Goal: Information Seeking & Learning: Check status

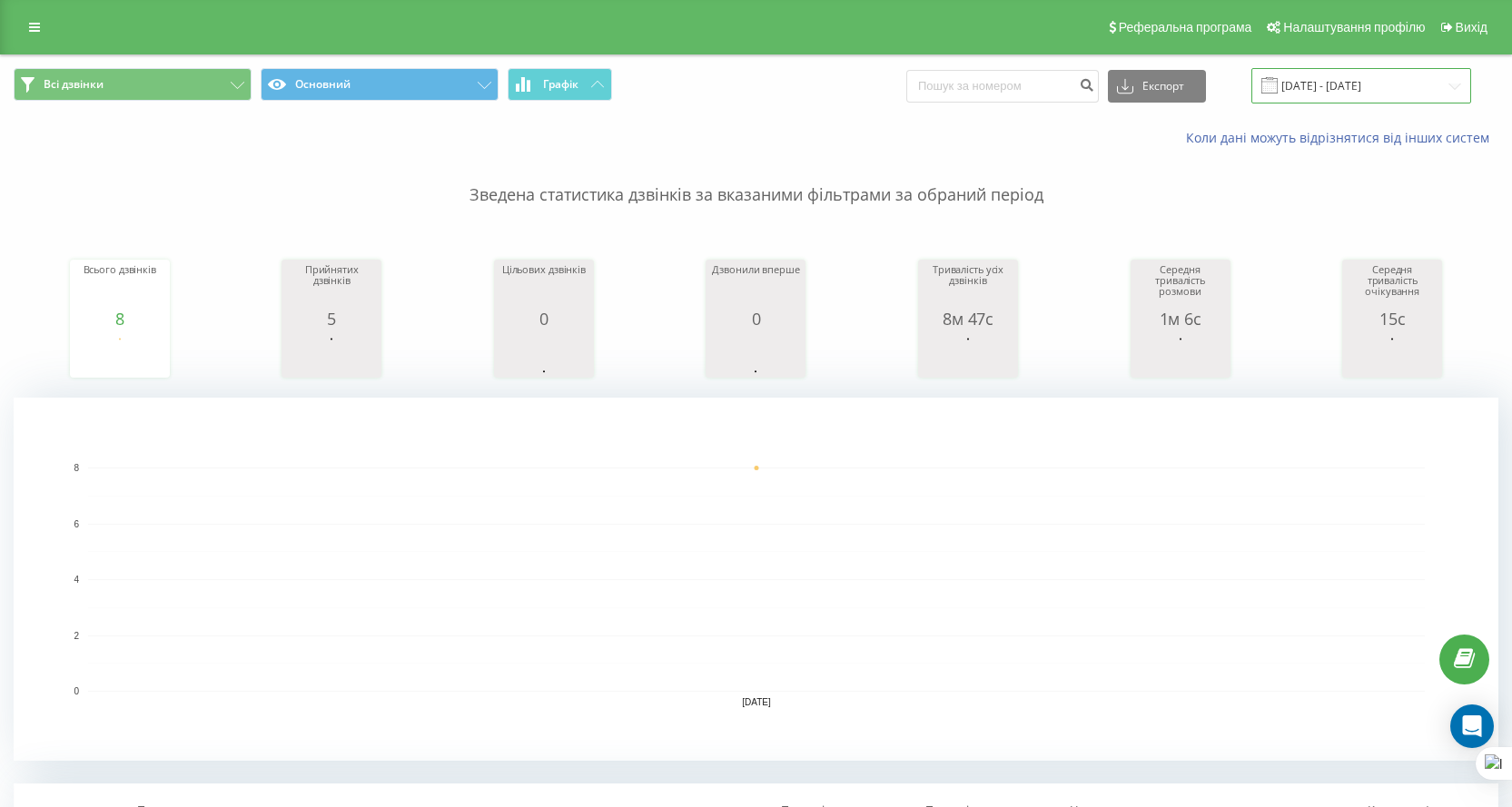
click at [1348, 83] on input "[DATE] - [DATE]" at bounding box center [1362, 85] width 220 height 35
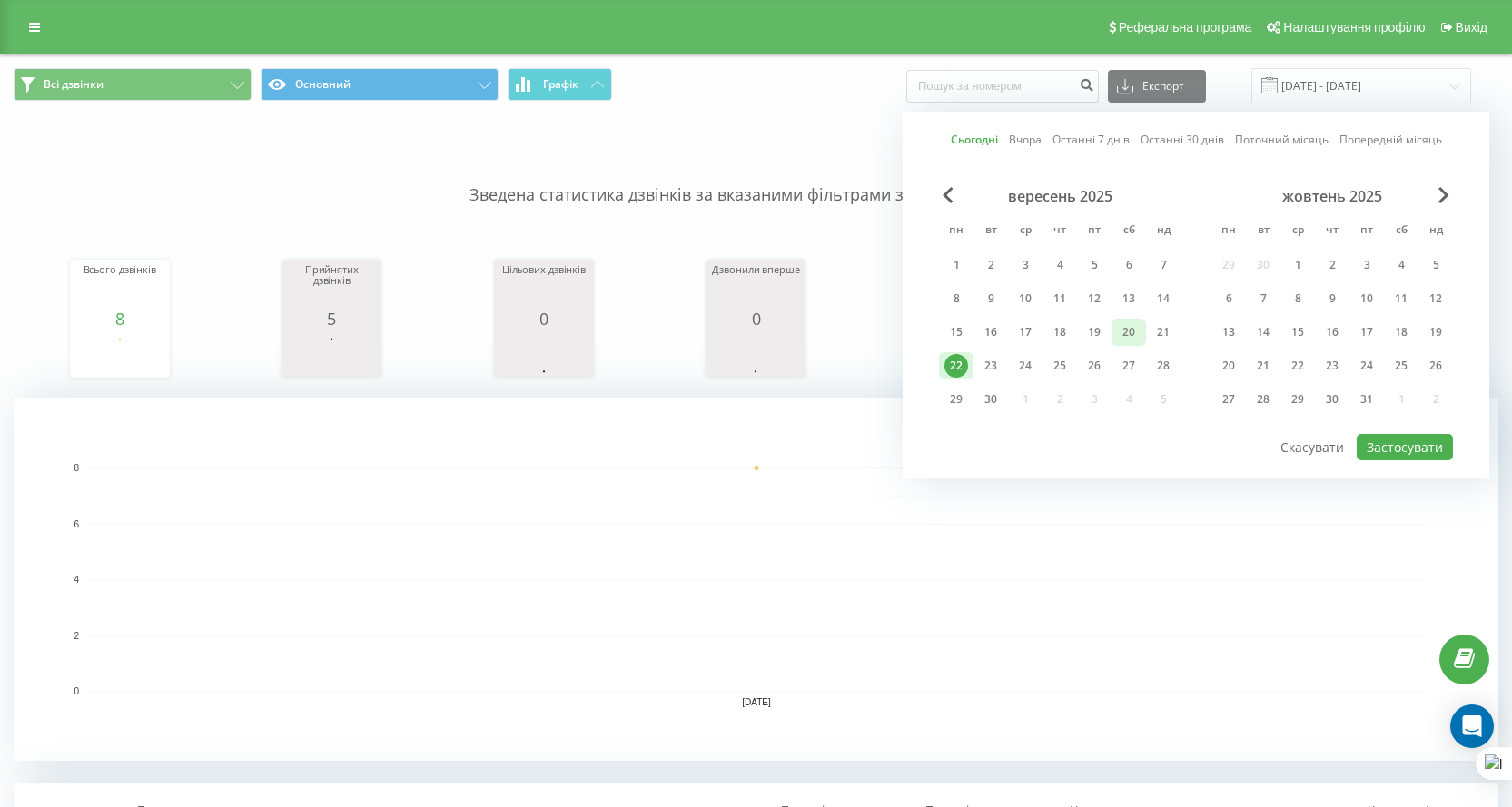
click at [1122, 340] on div "20" at bounding box center [1129, 333] width 24 height 24
click at [1156, 333] on div "21" at bounding box center [1164, 333] width 24 height 24
click at [1392, 433] on button "Застосувати" at bounding box center [1405, 446] width 96 height 26
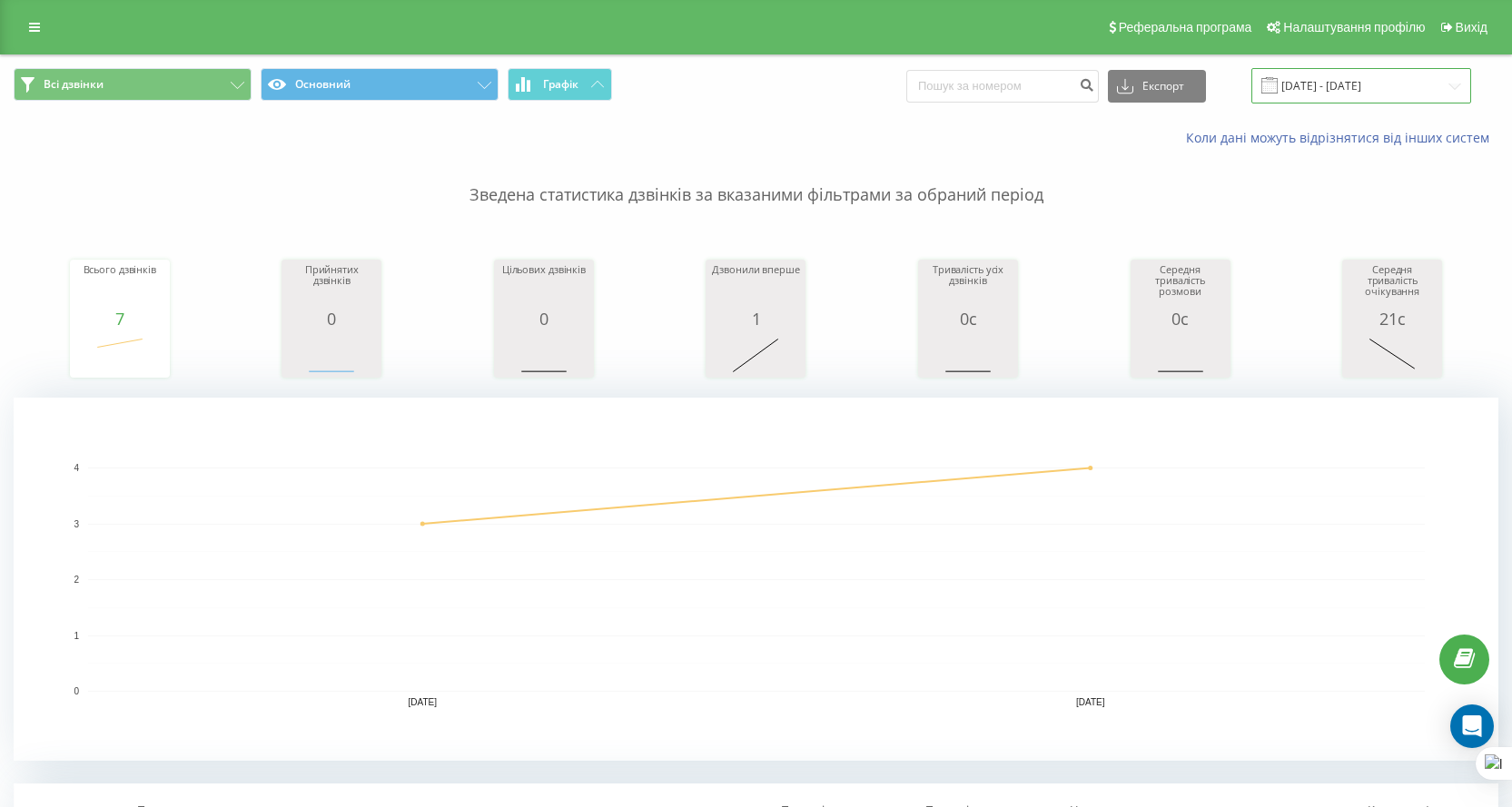
click at [1307, 99] on input "[DATE] - [DATE]" at bounding box center [1362, 85] width 220 height 35
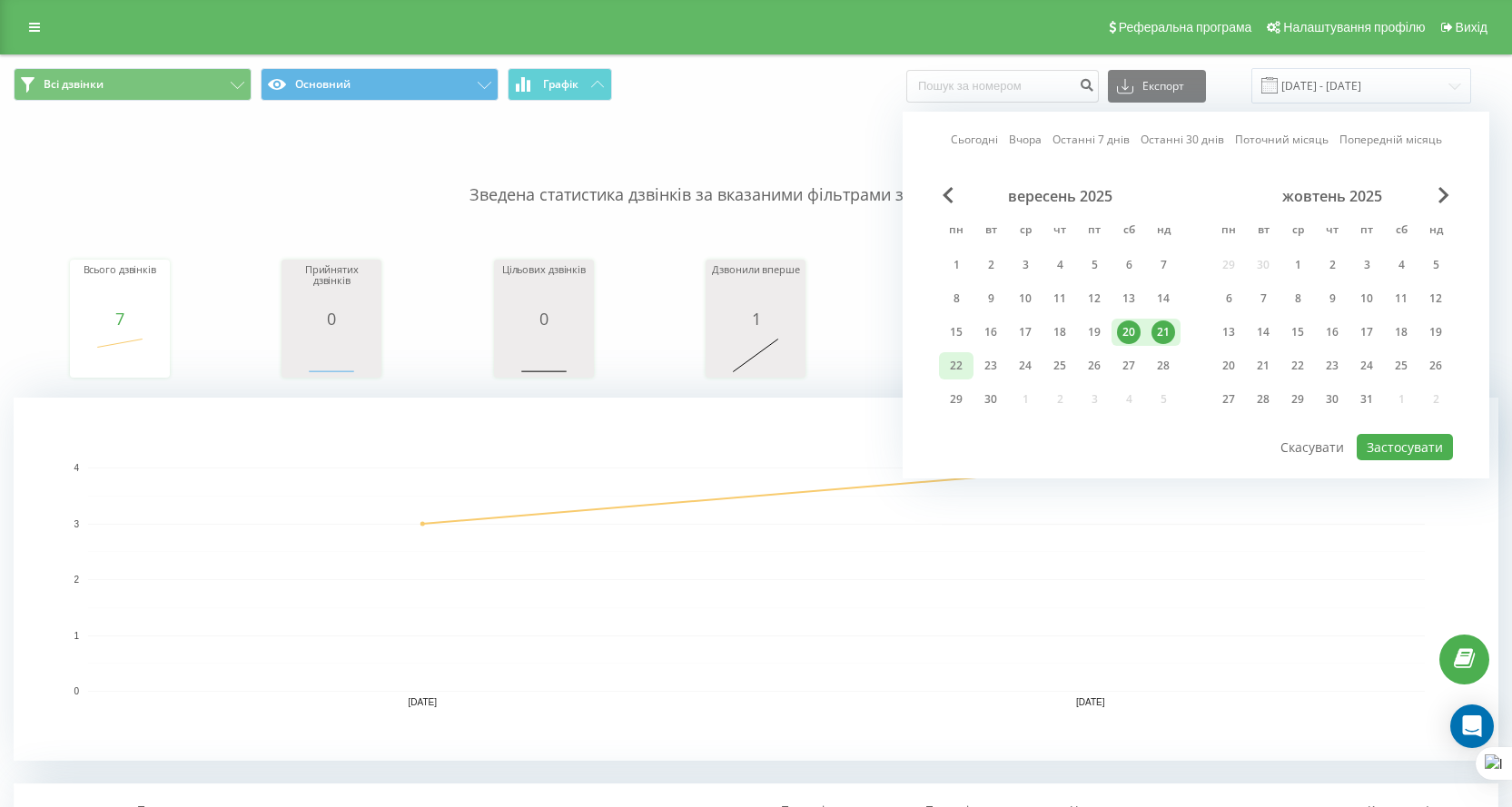
click at [949, 361] on div "22" at bounding box center [956, 366] width 24 height 24
click at [1398, 443] on button "Застосувати" at bounding box center [1405, 446] width 96 height 26
type input "[DATE] - [DATE]"
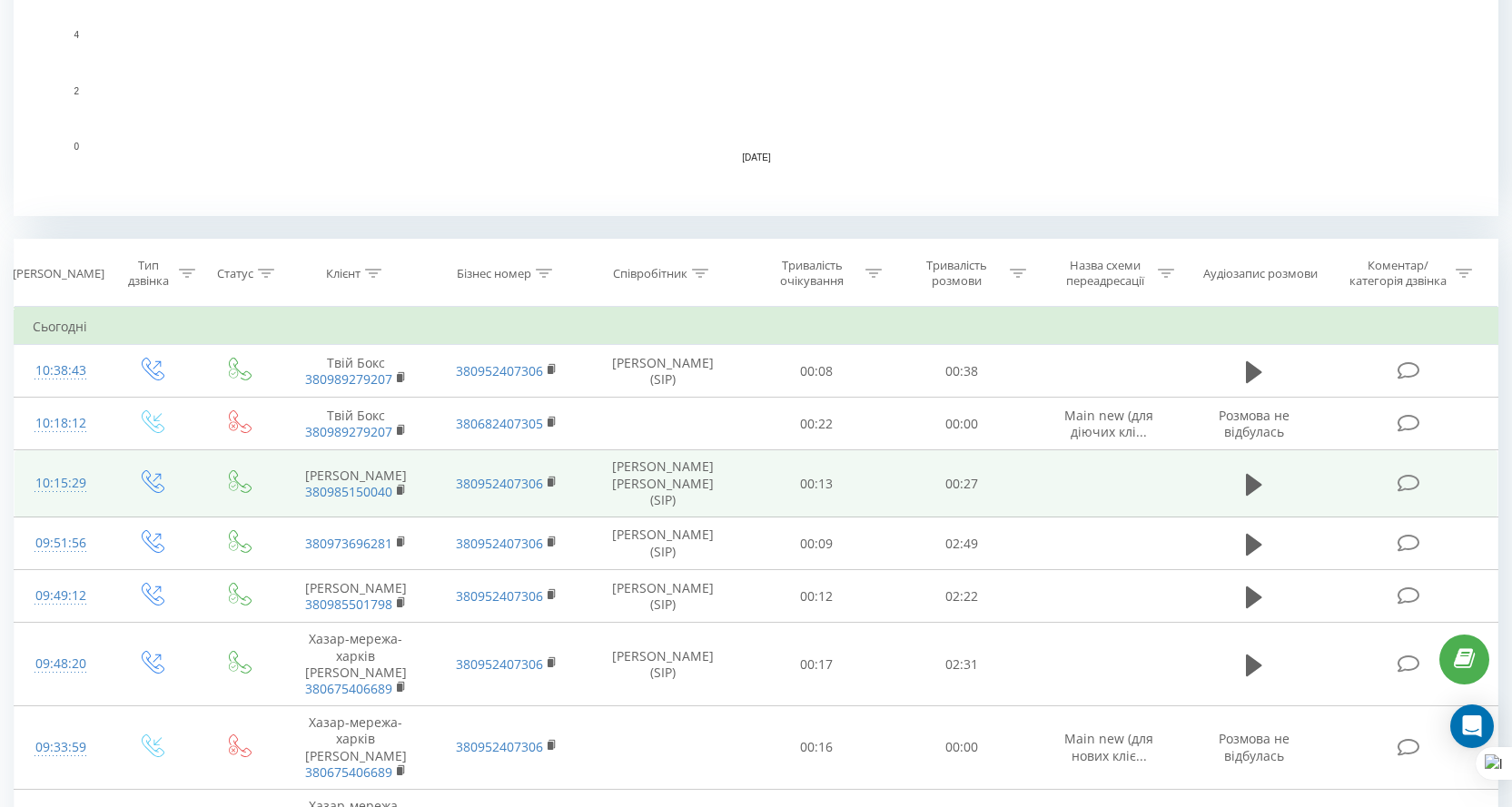
scroll to position [693, 0]
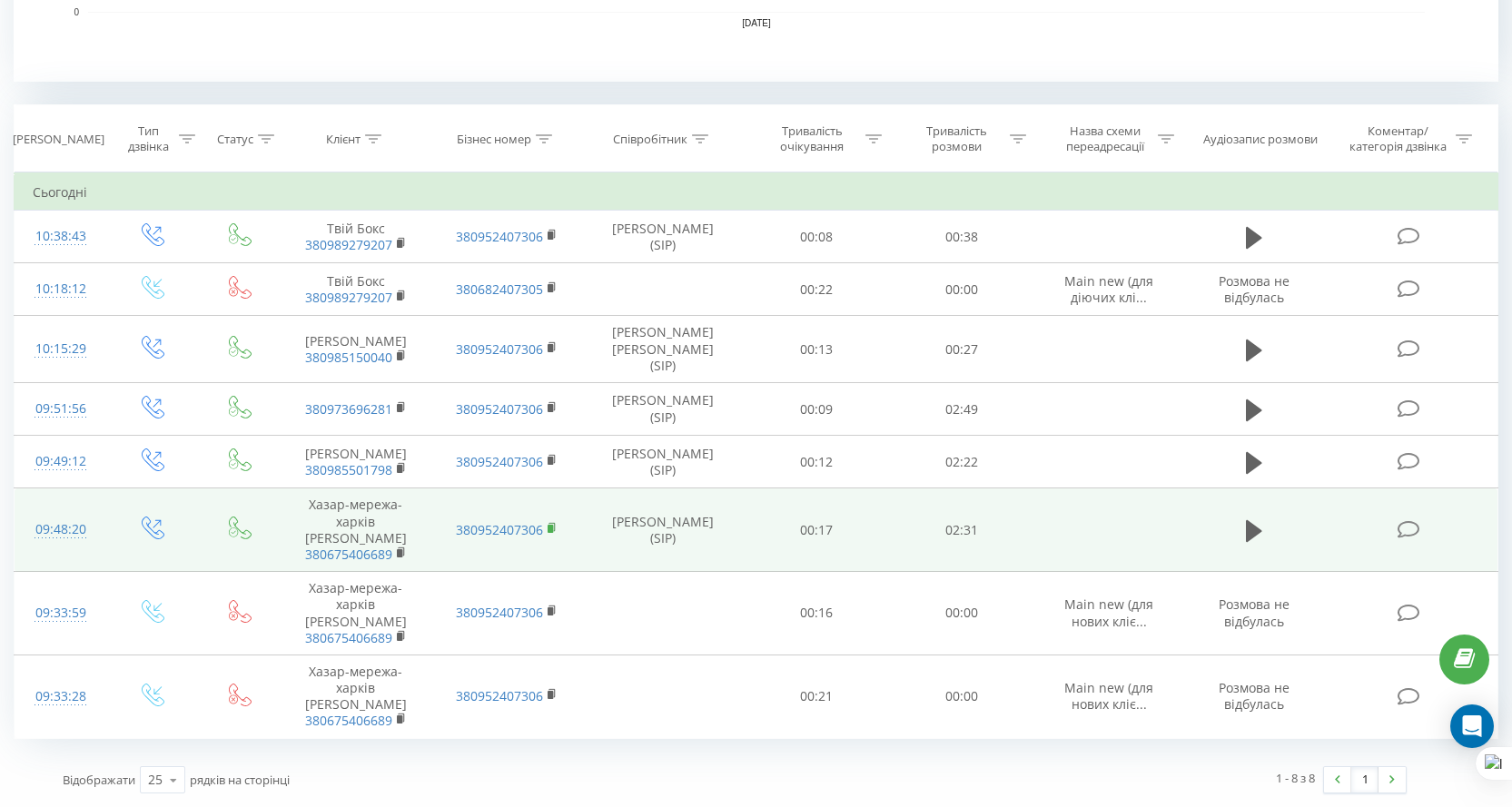
click at [554, 528] on icon at bounding box center [553, 528] width 10 height 13
click at [404, 555] on icon at bounding box center [401, 551] width 6 height 8
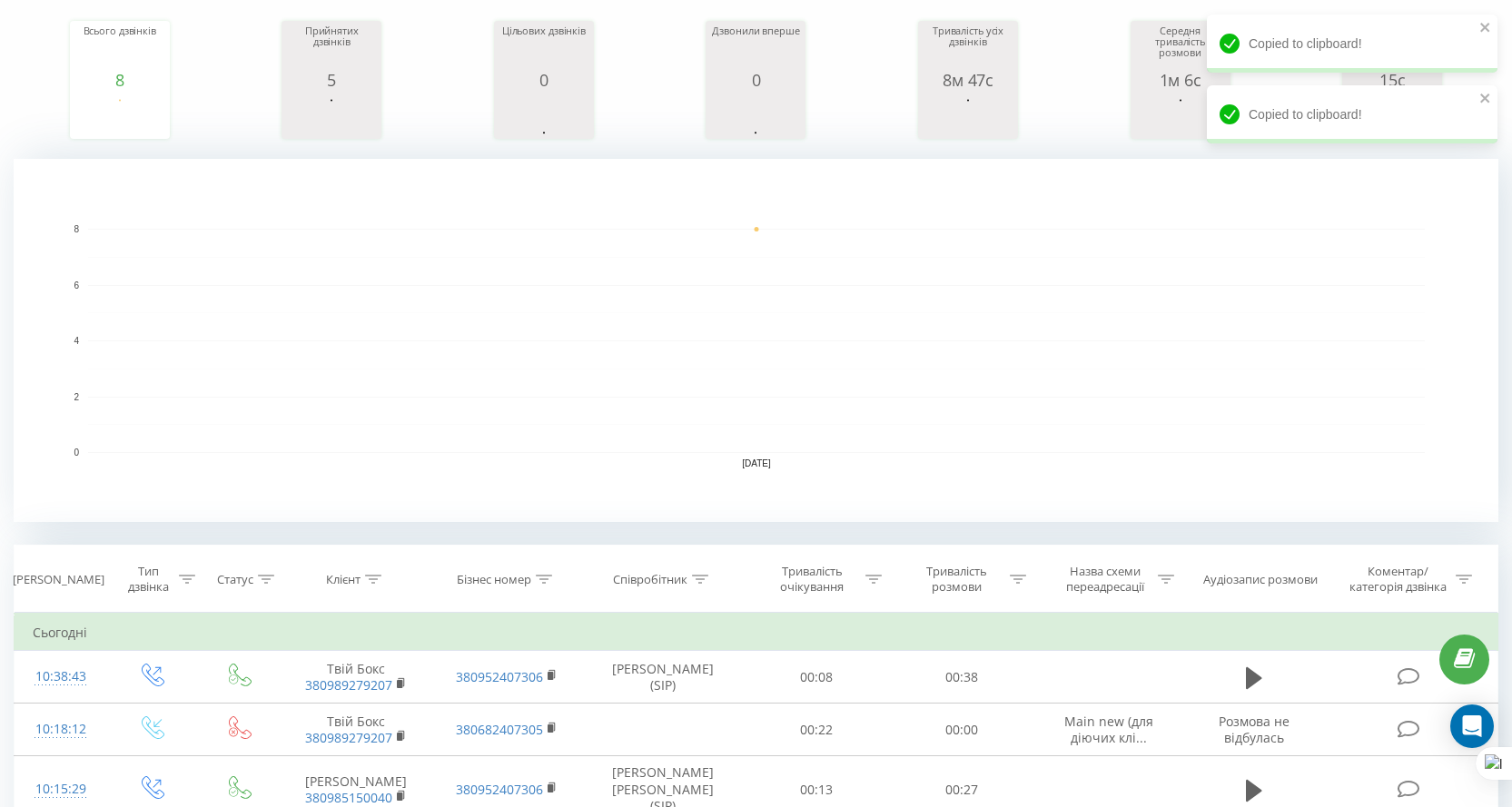
scroll to position [0, 0]
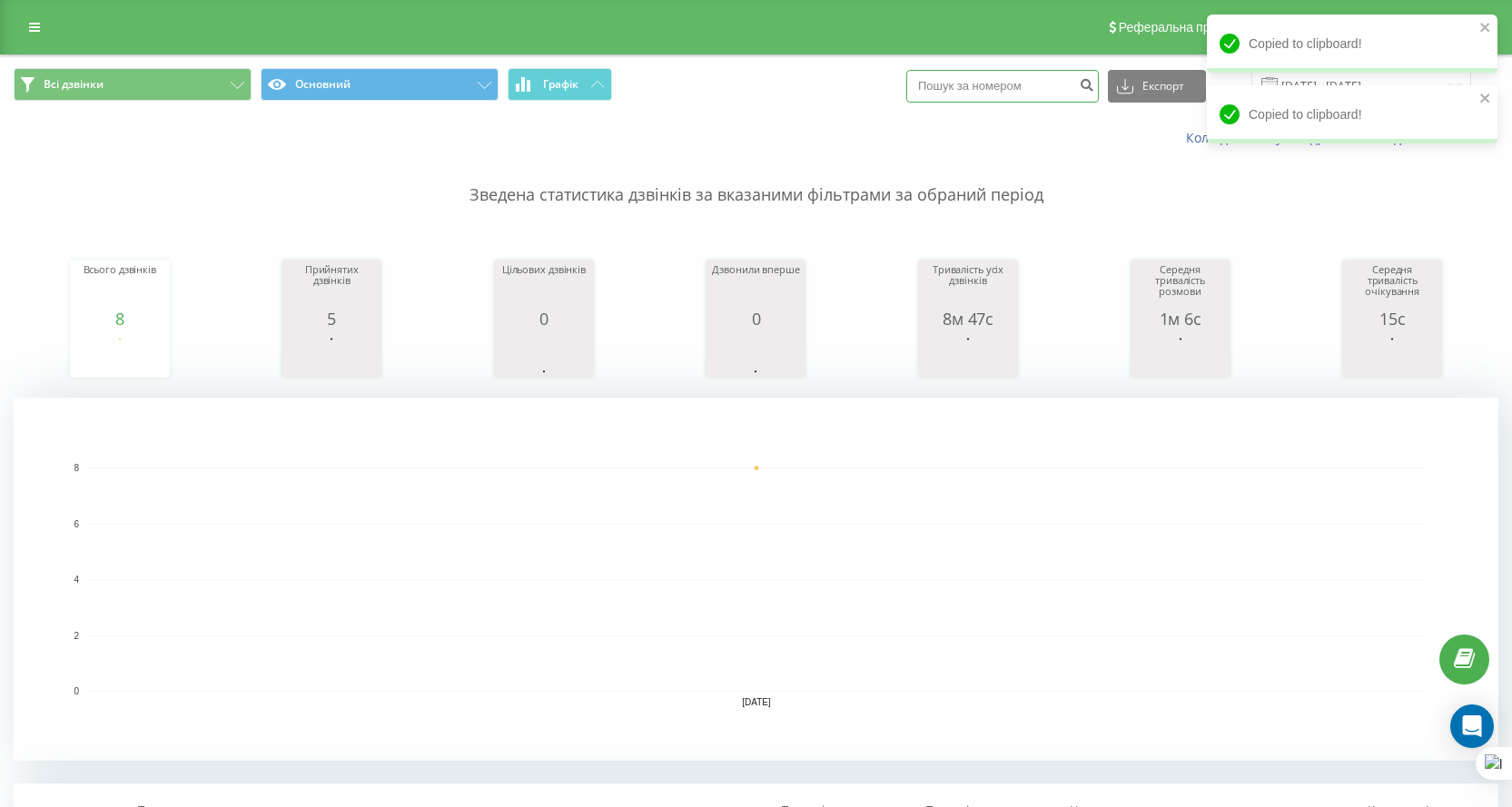
click at [1057, 89] on input at bounding box center [1002, 86] width 193 height 33
paste input "380675406689"
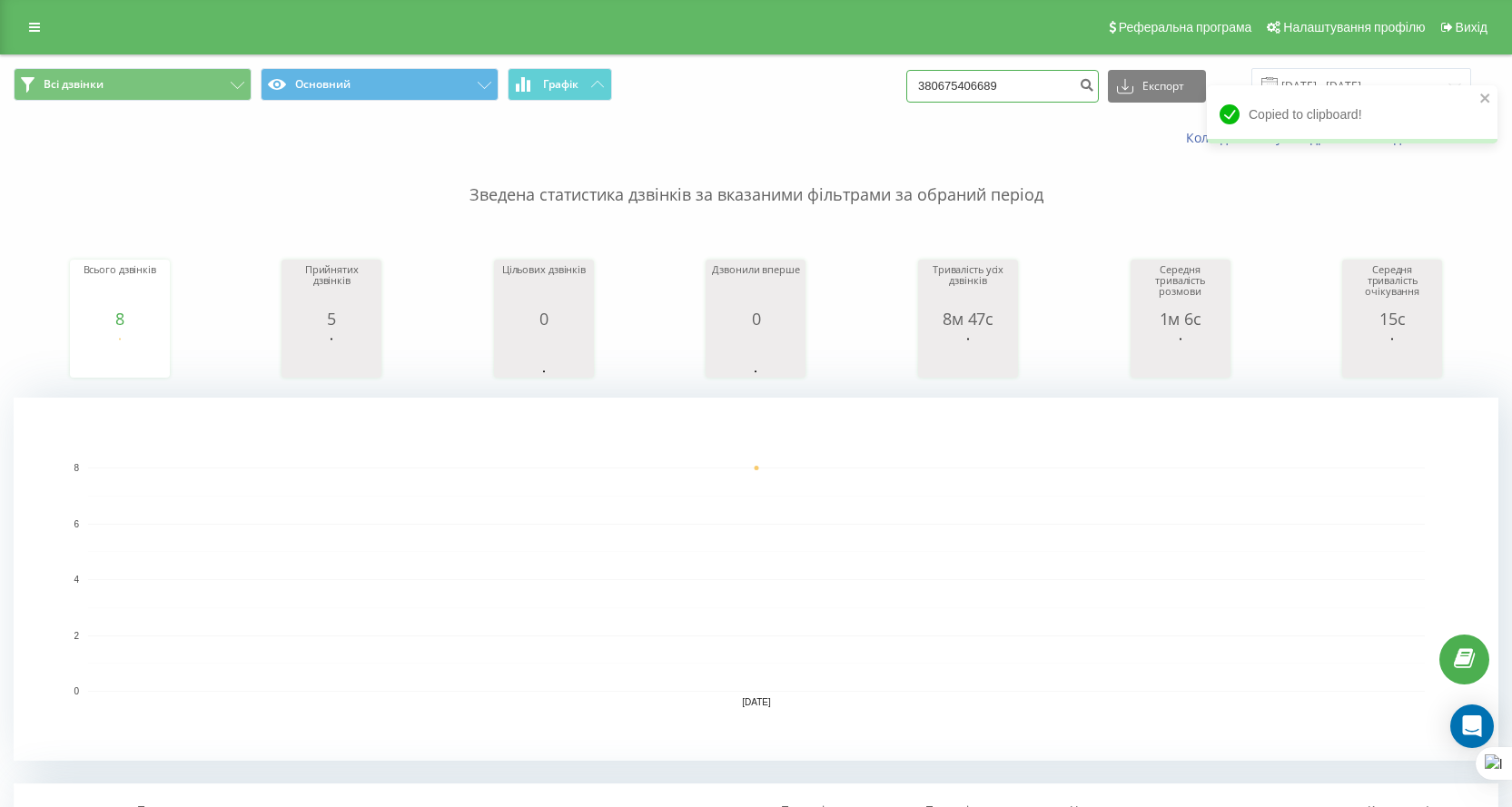
type input "380675406689"
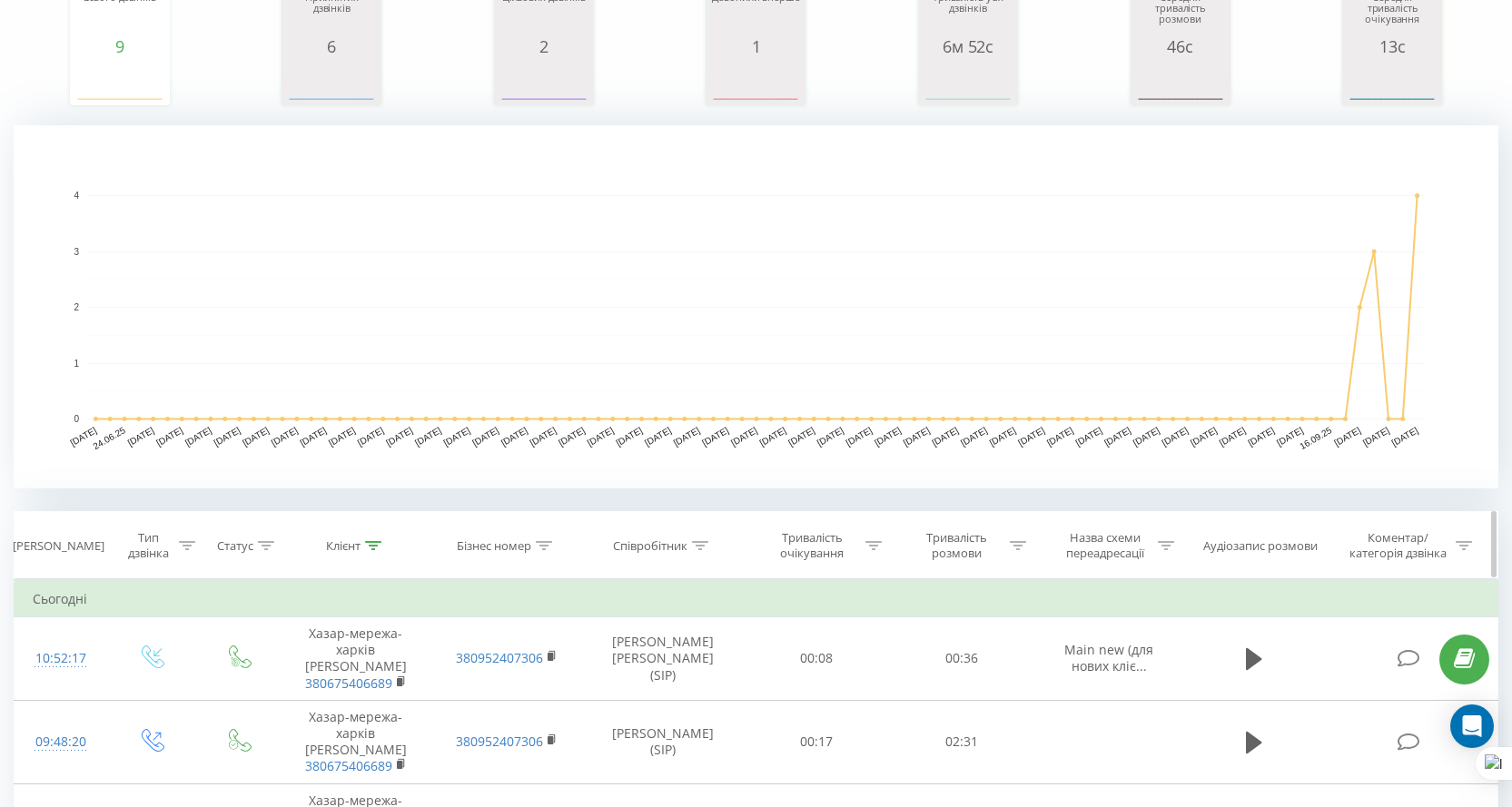
scroll to position [364, 0]
